Goal: Information Seeking & Learning: Learn about a topic

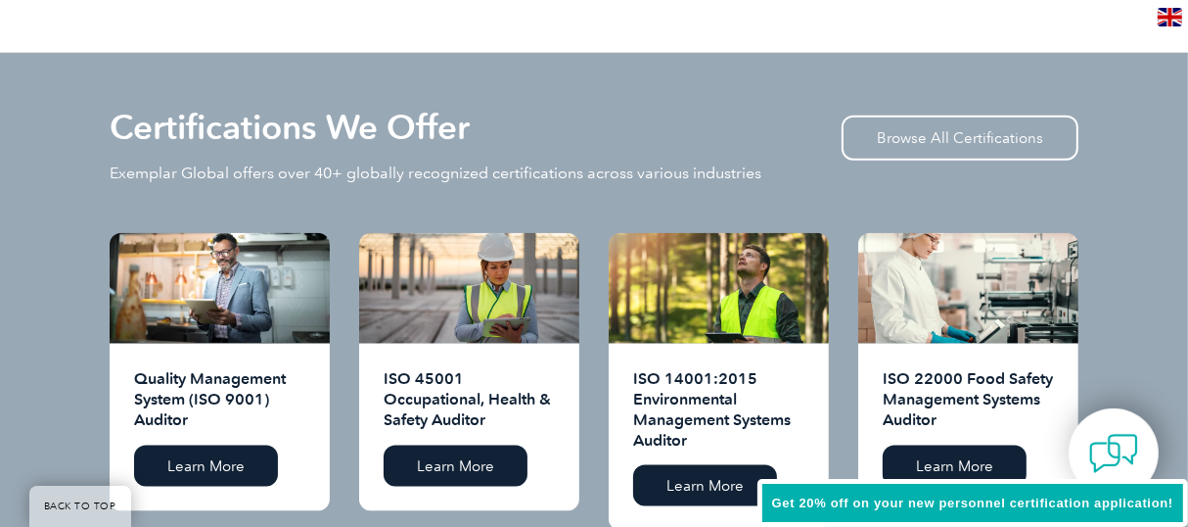
scroll to position [1828, 0]
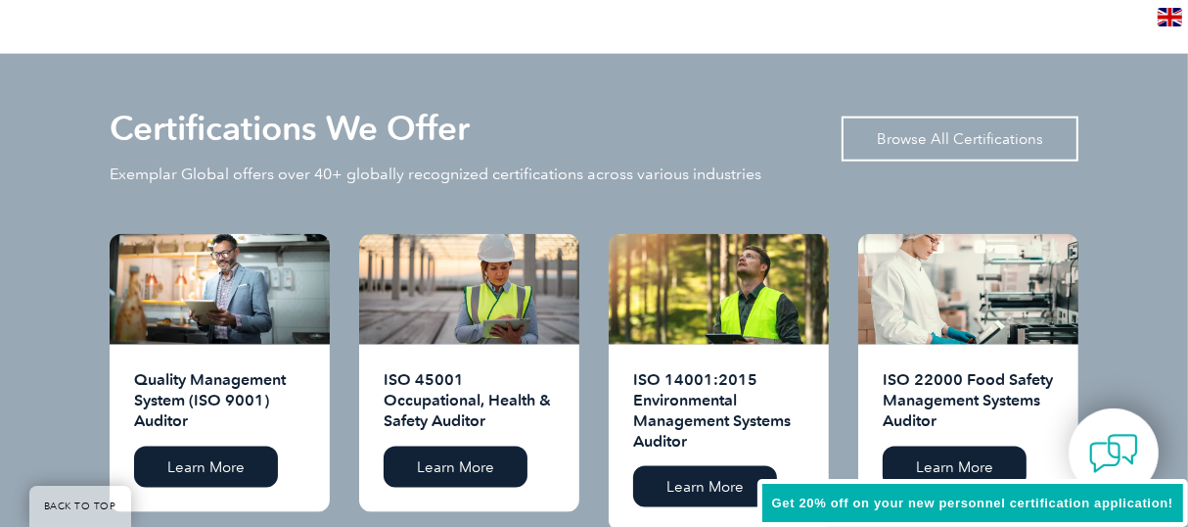
click at [903, 116] on link "Browse All Certifications" at bounding box center [960, 138] width 237 height 45
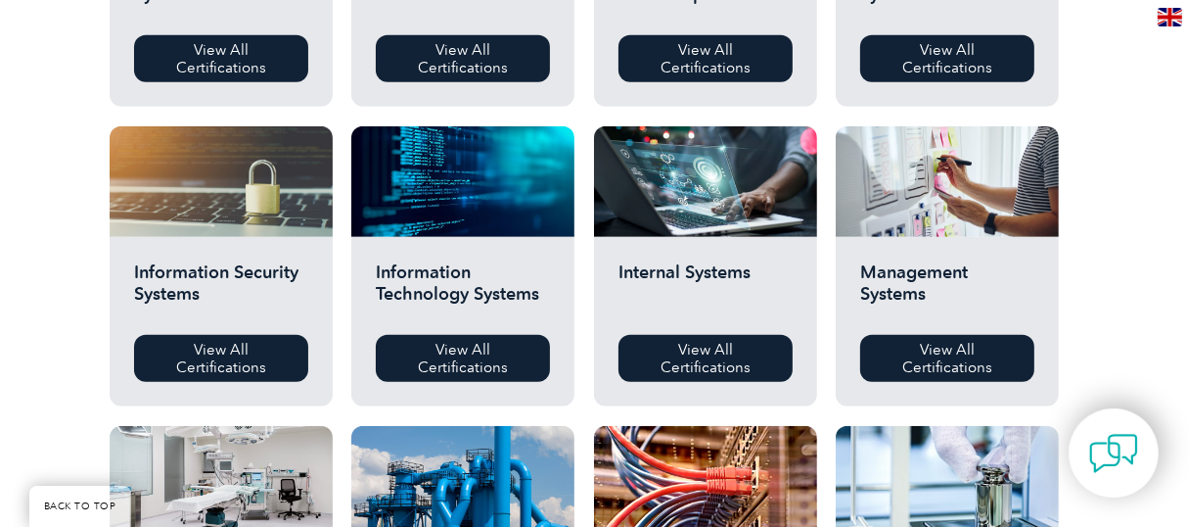
scroll to position [906, 0]
click at [243, 361] on link "View All Certifications" at bounding box center [221, 358] width 174 height 47
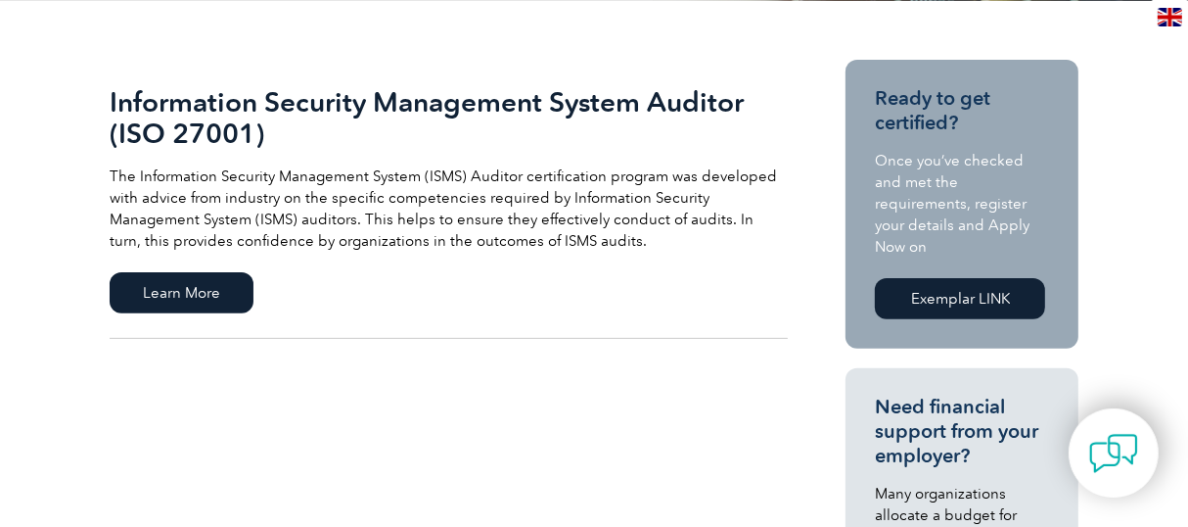
scroll to position [443, 0]
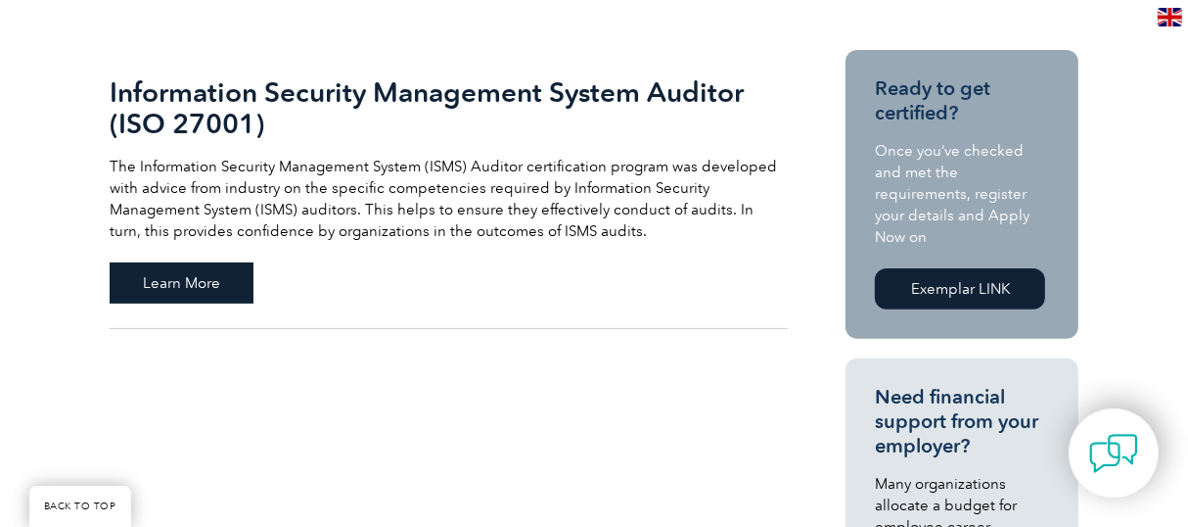
click at [201, 266] on span "Learn More" at bounding box center [182, 282] width 144 height 41
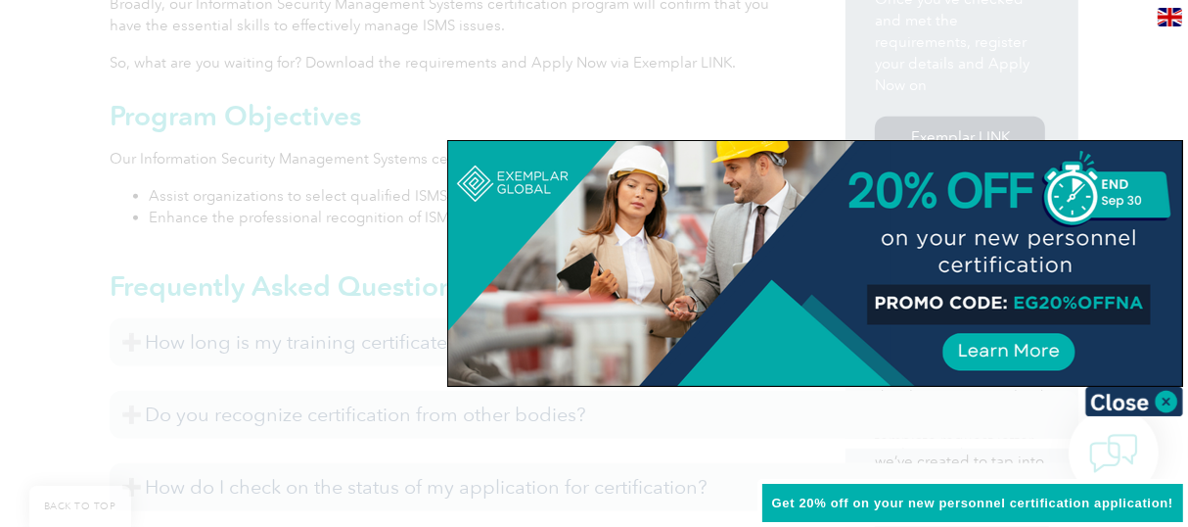
scroll to position [789, 0]
click at [1147, 409] on img at bounding box center [1135, 401] width 98 height 29
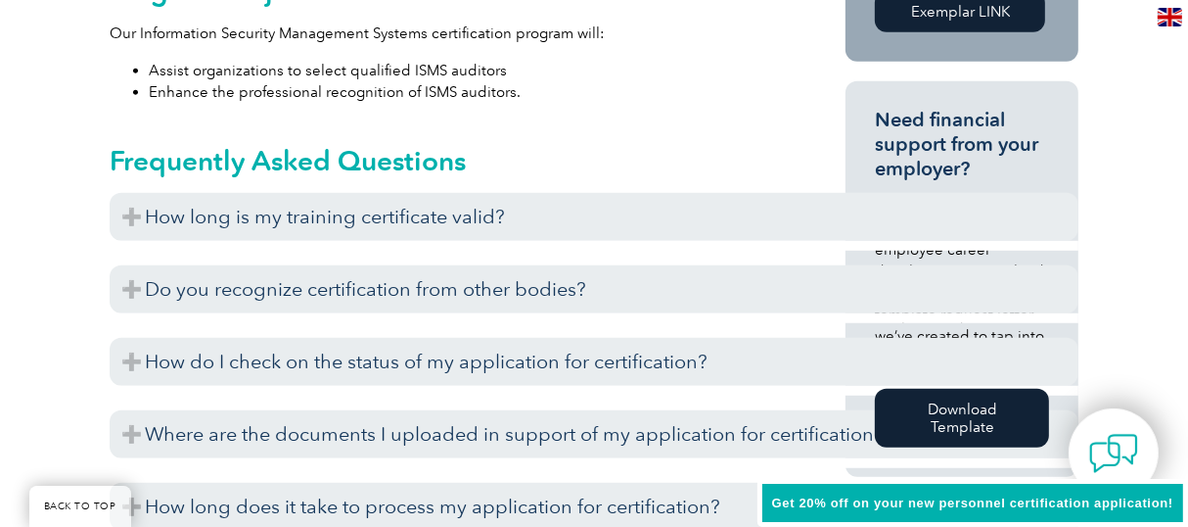
scroll to position [920, 0]
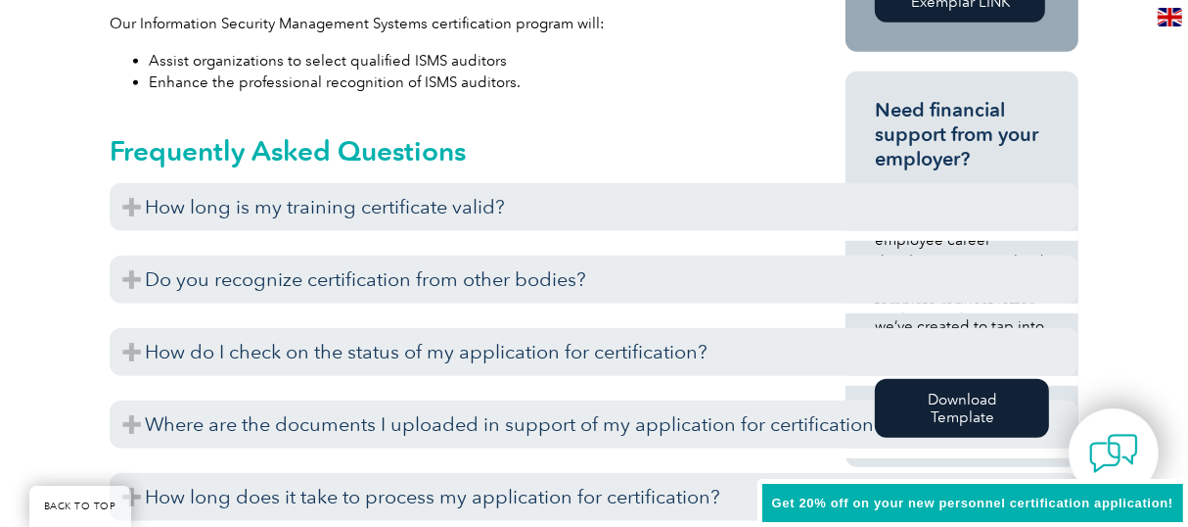
click at [1176, 168] on div "General Overview Exemplar Global’s Information Security Management System (ISMS…" at bounding box center [594, 493] width 1188 height 1890
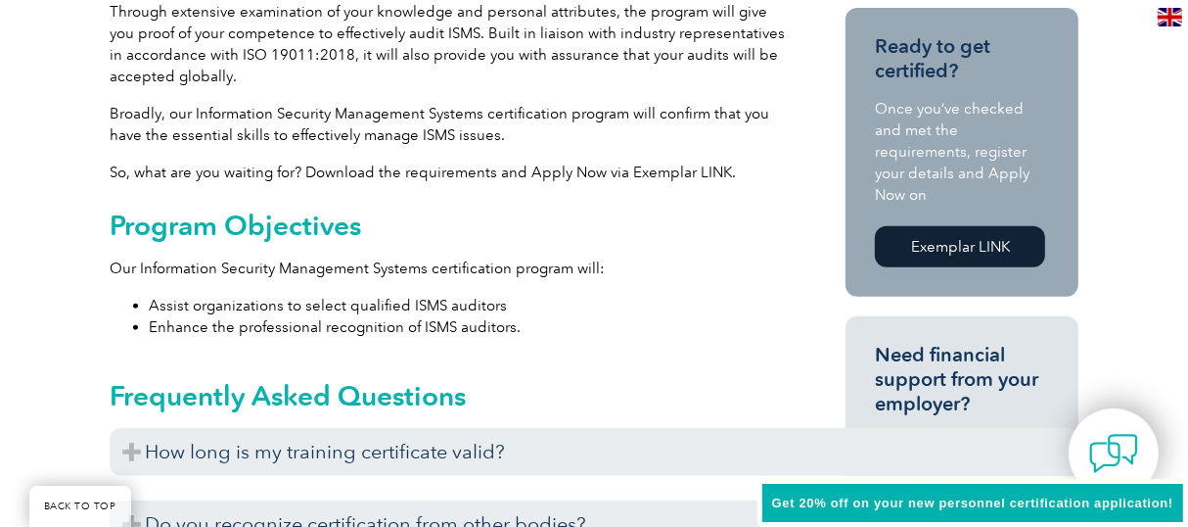
scroll to position [691, 0]
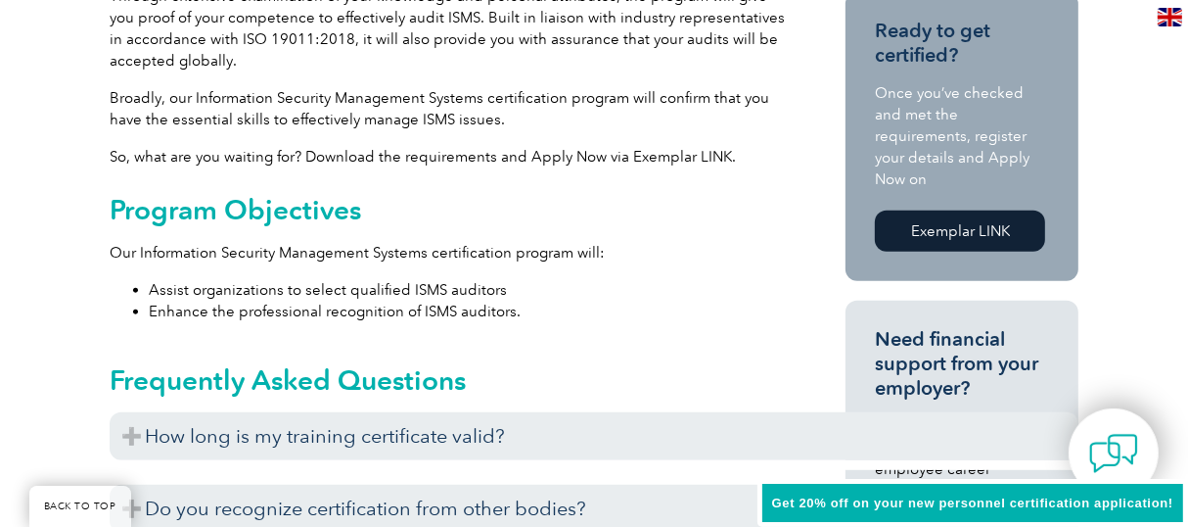
click at [941, 213] on link "Exemplar LINK" at bounding box center [960, 230] width 170 height 41
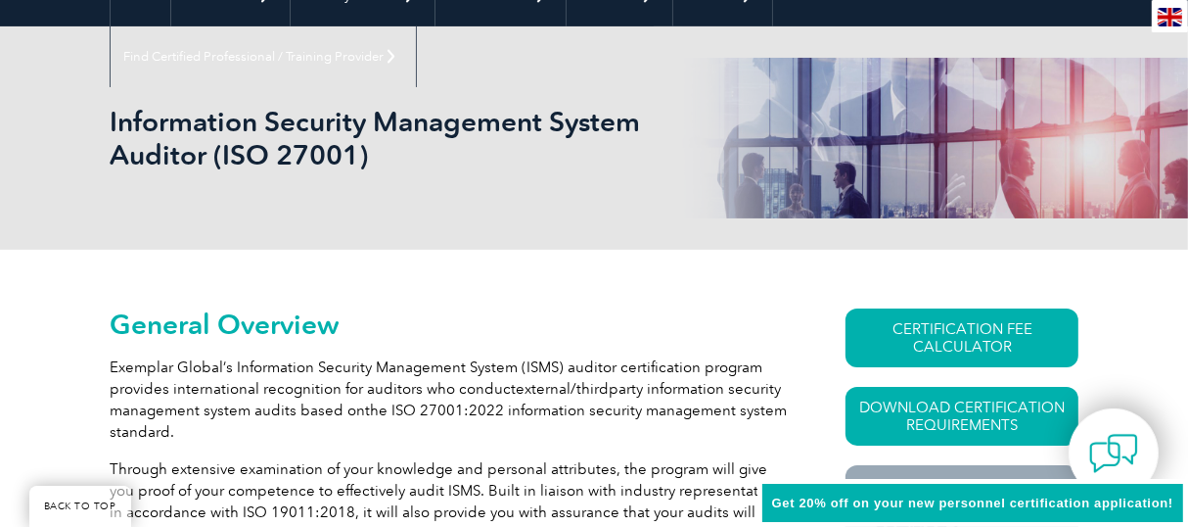
scroll to position [221, 0]
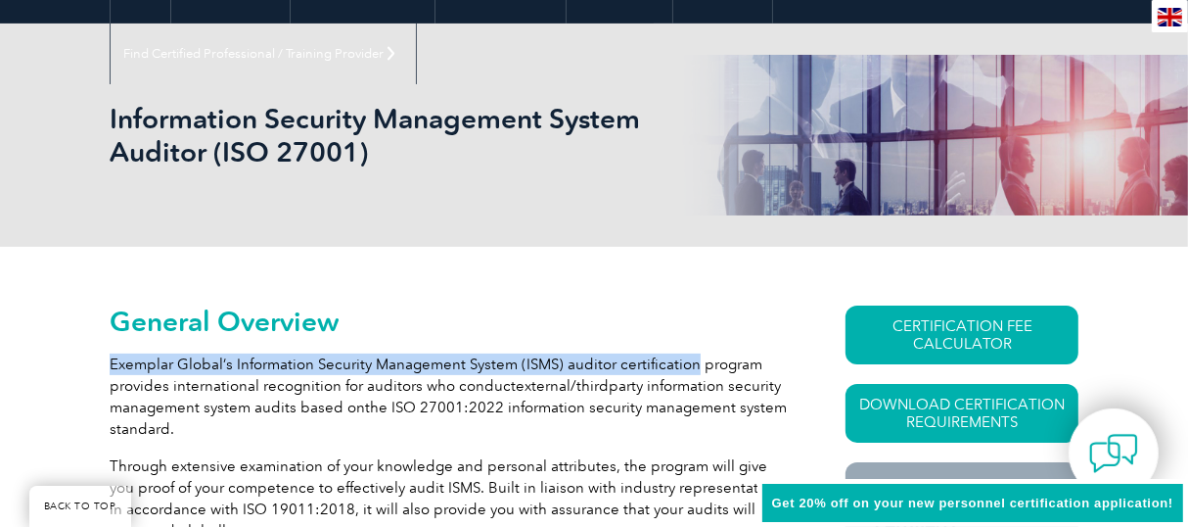
drag, startPoint x: 110, startPoint y: 362, endPoint x: 693, endPoint y: 357, distance: 583.4
click at [693, 357] on p "Exemplar Global’s Information Security Management System (ISMS) auditor certifi…" at bounding box center [449, 396] width 678 height 86
copy p "Exemplar Global’s Information Security Management System (ISMS) auditor certifi…"
